Goal: Task Accomplishment & Management: Use online tool/utility

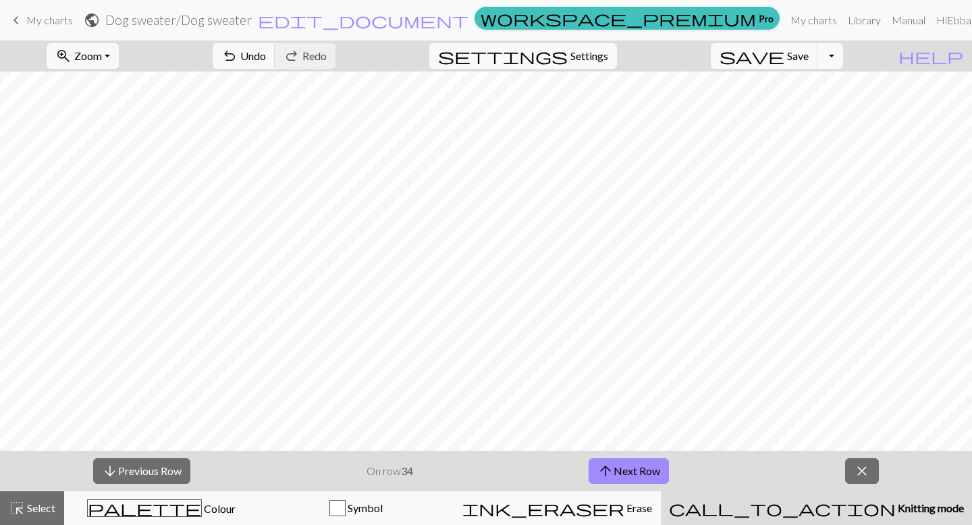
click at [469, 19] on form "public Dog sweater / Dog sweater edit_document Edit settings" at bounding box center [277, 20] width 386 height 26
click at [645, 466] on button "arrow_upward Next Row" at bounding box center [629, 472] width 80 height 26
click at [115, 472] on span "arrow_downward" at bounding box center [110, 471] width 16 height 19
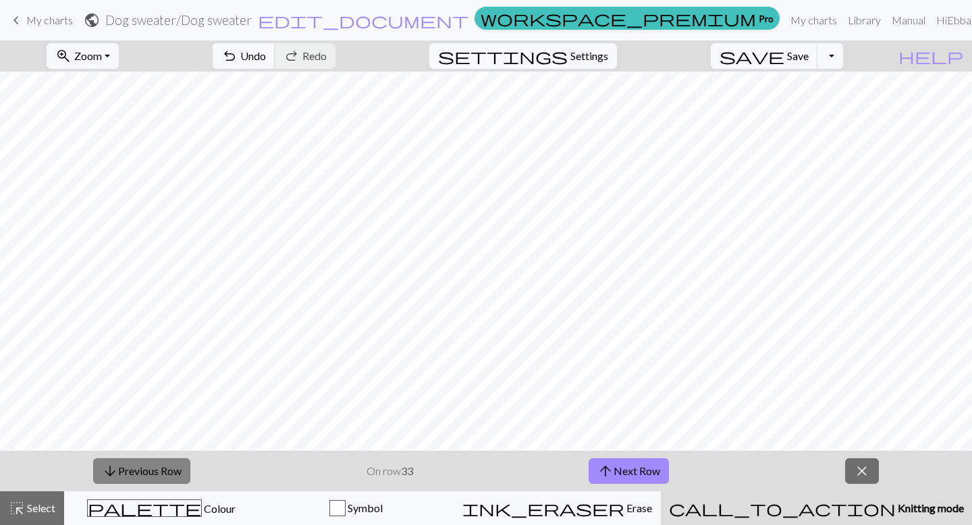
click at [115, 472] on span "arrow_downward" at bounding box center [110, 471] width 16 height 19
click at [607, 475] on span "arrow_upward" at bounding box center [606, 471] width 16 height 19
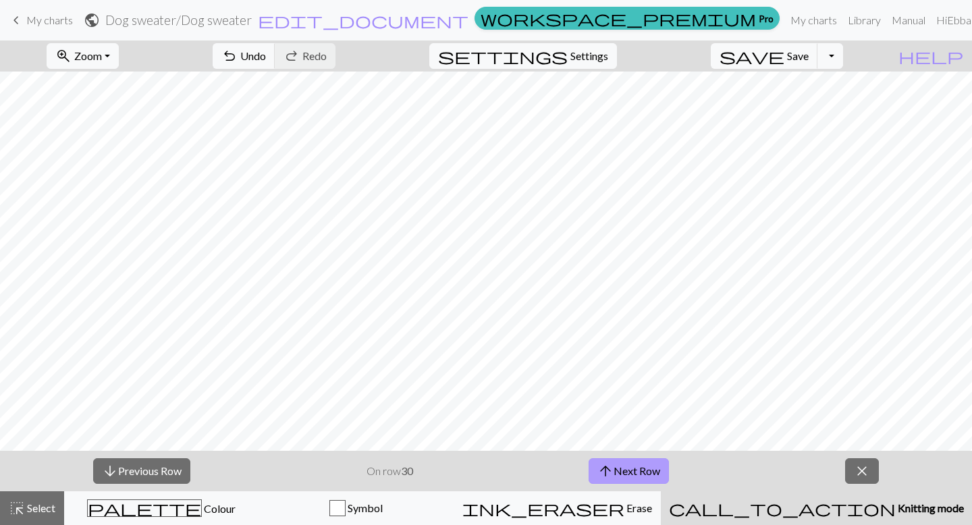
click at [607, 475] on span "arrow_upward" at bounding box center [606, 471] width 16 height 19
